Goal: Use online tool/utility: Utilize a website feature to perform a specific function

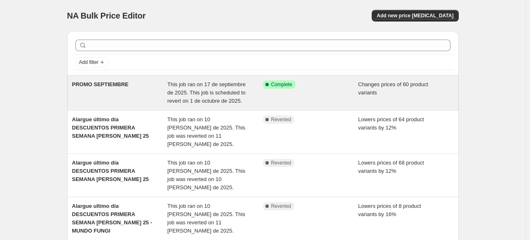
click at [104, 84] on span "PROMO SEPTIEMBRE" at bounding box center [100, 84] width 56 height 6
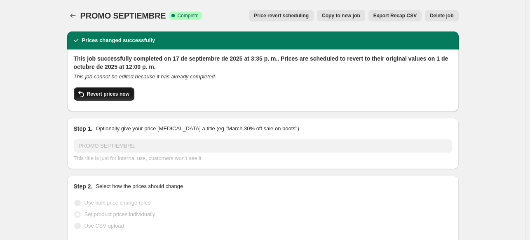
click at [102, 93] on span "Revert prices now" at bounding box center [108, 94] width 42 height 7
checkbox input "false"
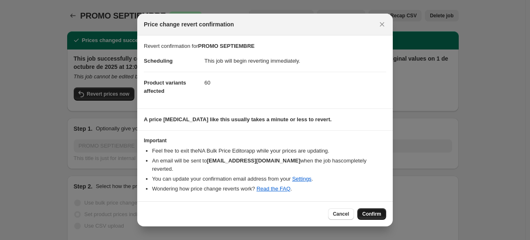
click at [366, 210] on span "Confirm" at bounding box center [371, 213] width 19 height 7
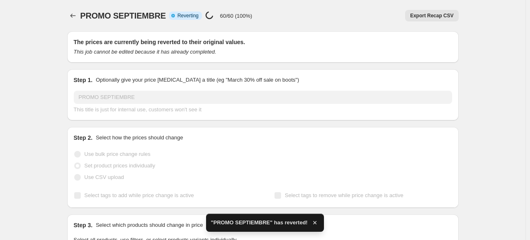
checkbox input "true"
